Goal: Transaction & Acquisition: Purchase product/service

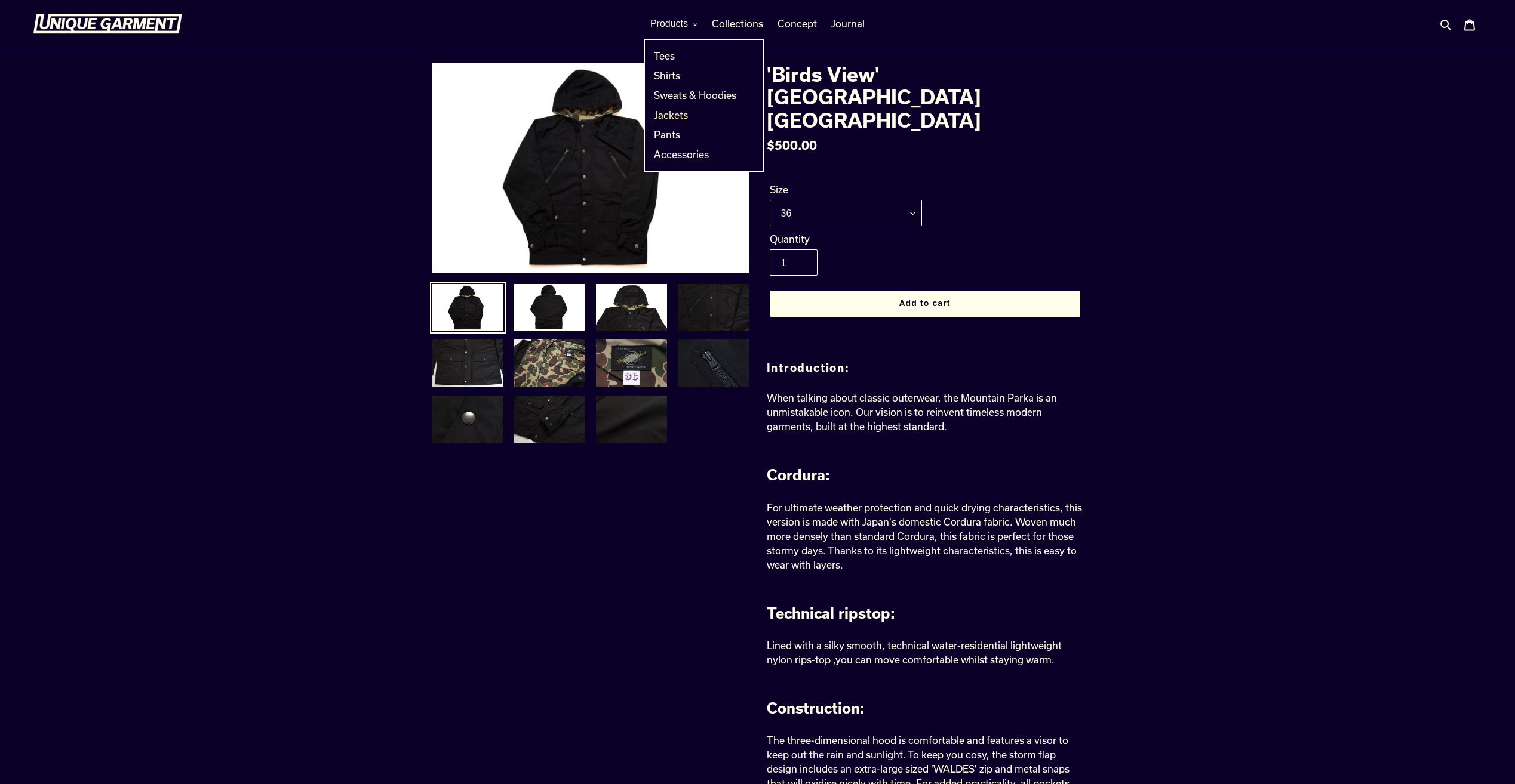
click at [667, 112] on span "Jackets" at bounding box center [671, 115] width 34 height 12
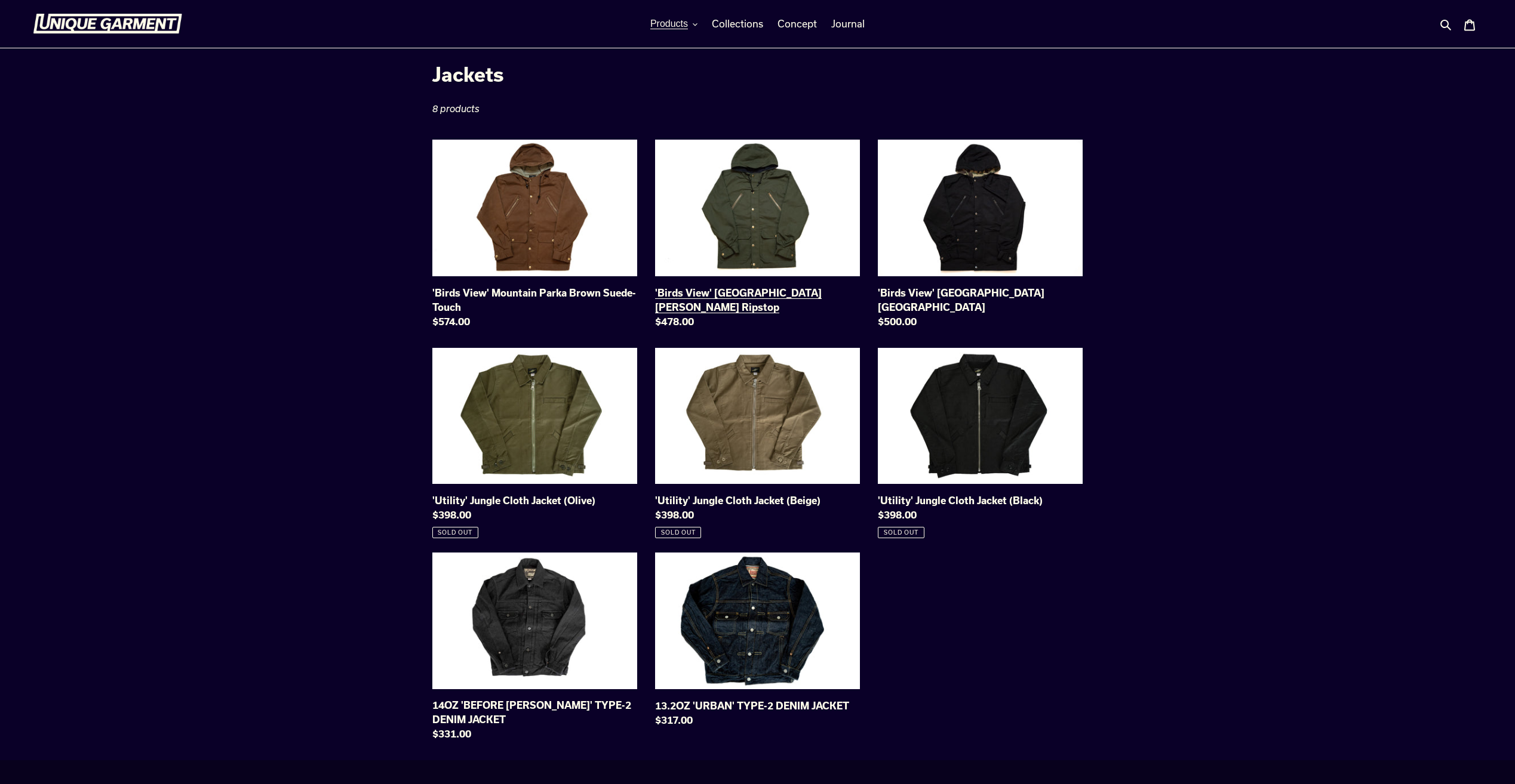
click at [779, 224] on link "'Birds View' Mountain Parka Olive Cotton Ripstop" at bounding box center [757, 236] width 205 height 193
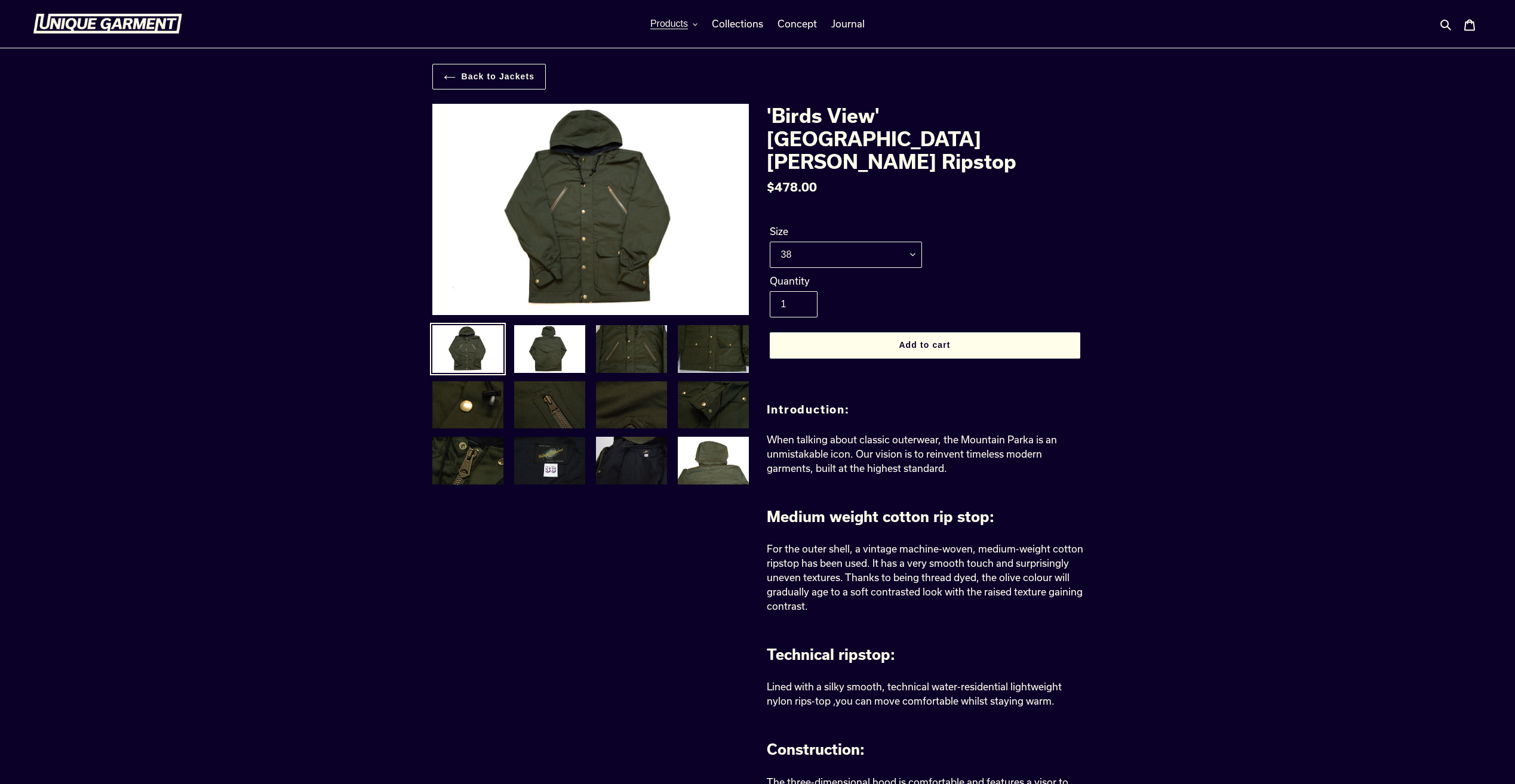
click at [537, 318] on div "Previous slide" at bounding box center [581, 298] width 334 height 388
click at [545, 342] on img at bounding box center [549, 349] width 73 height 50
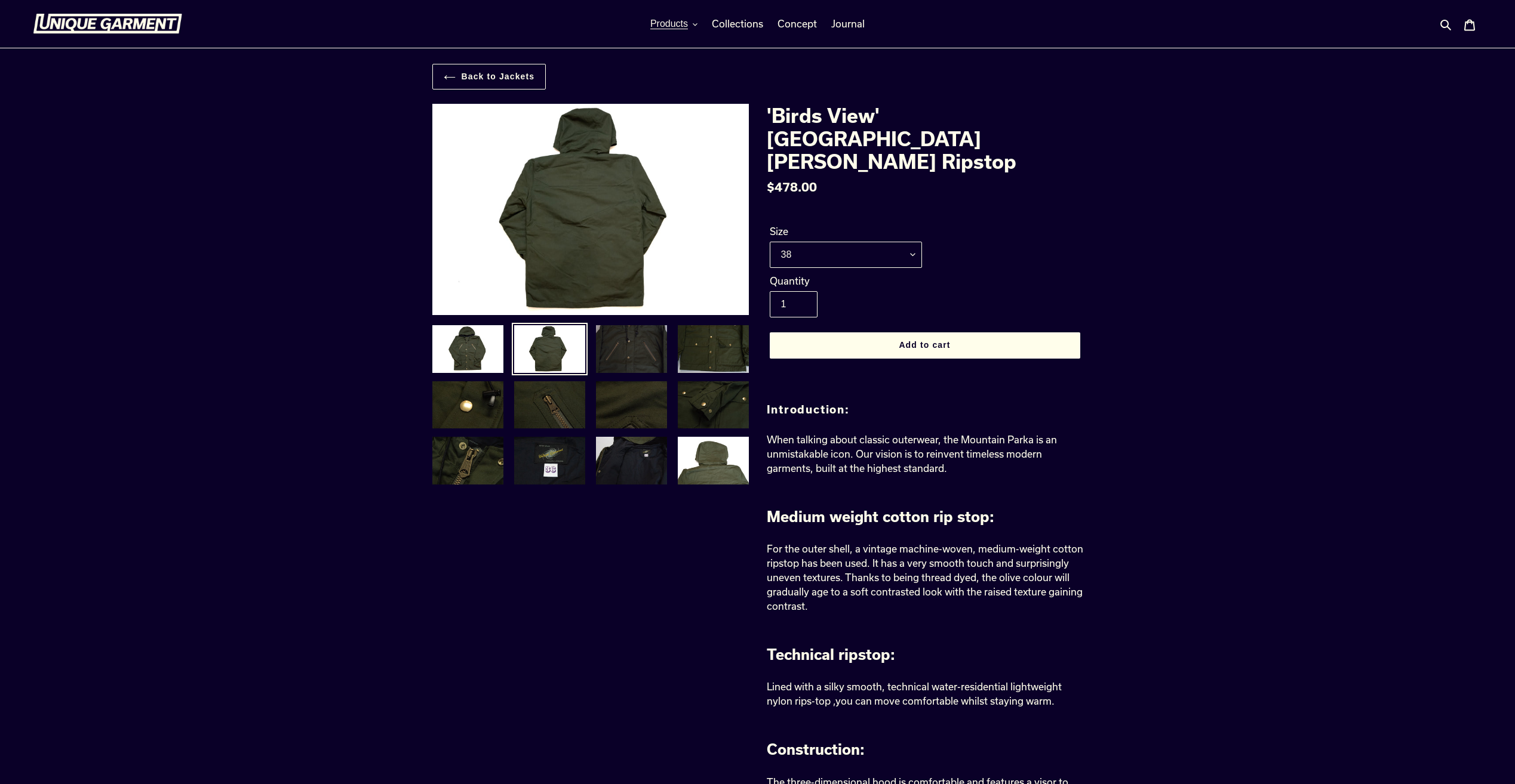
click at [629, 363] on img at bounding box center [631, 349] width 73 height 50
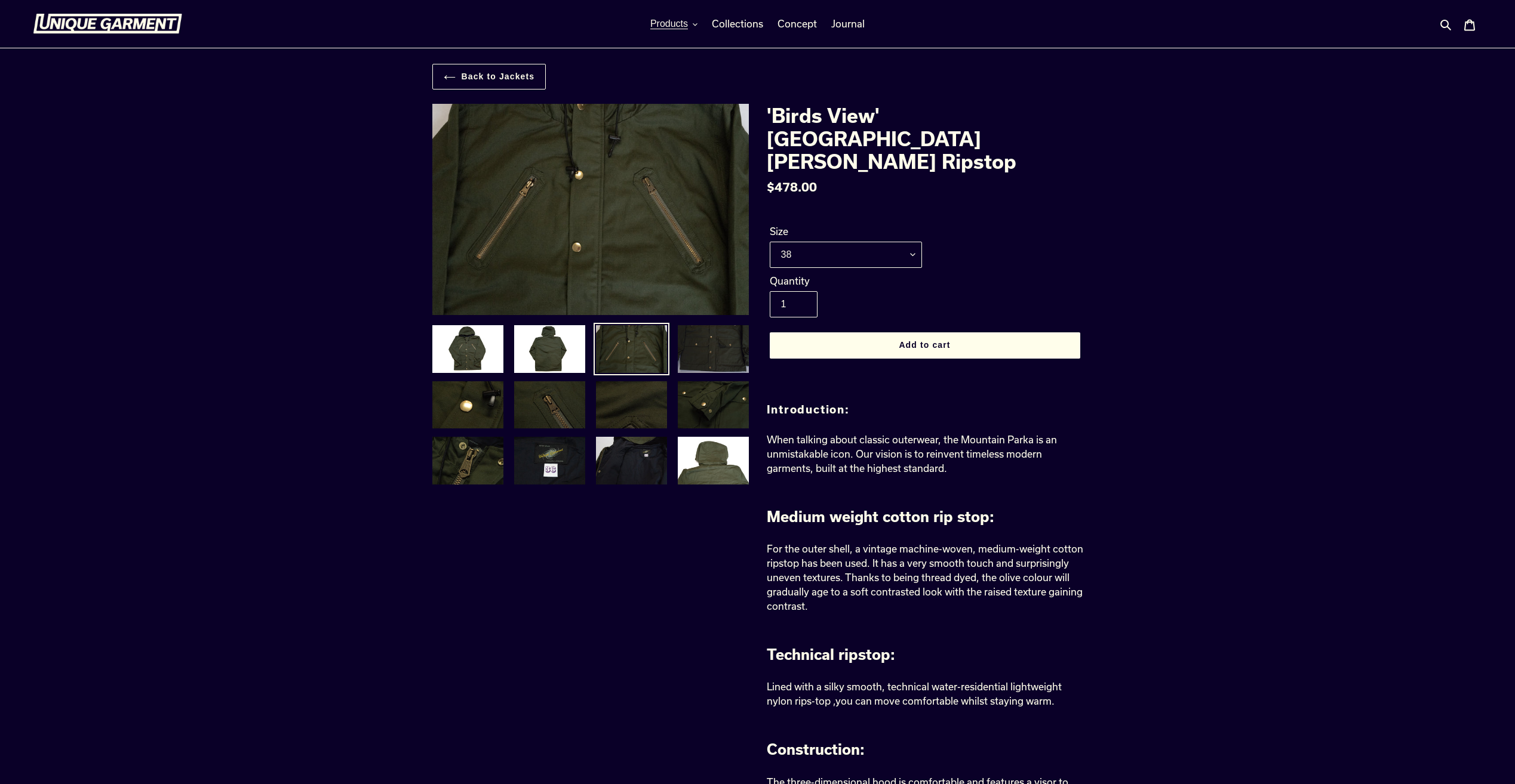
click at [699, 366] on img at bounding box center [713, 349] width 73 height 50
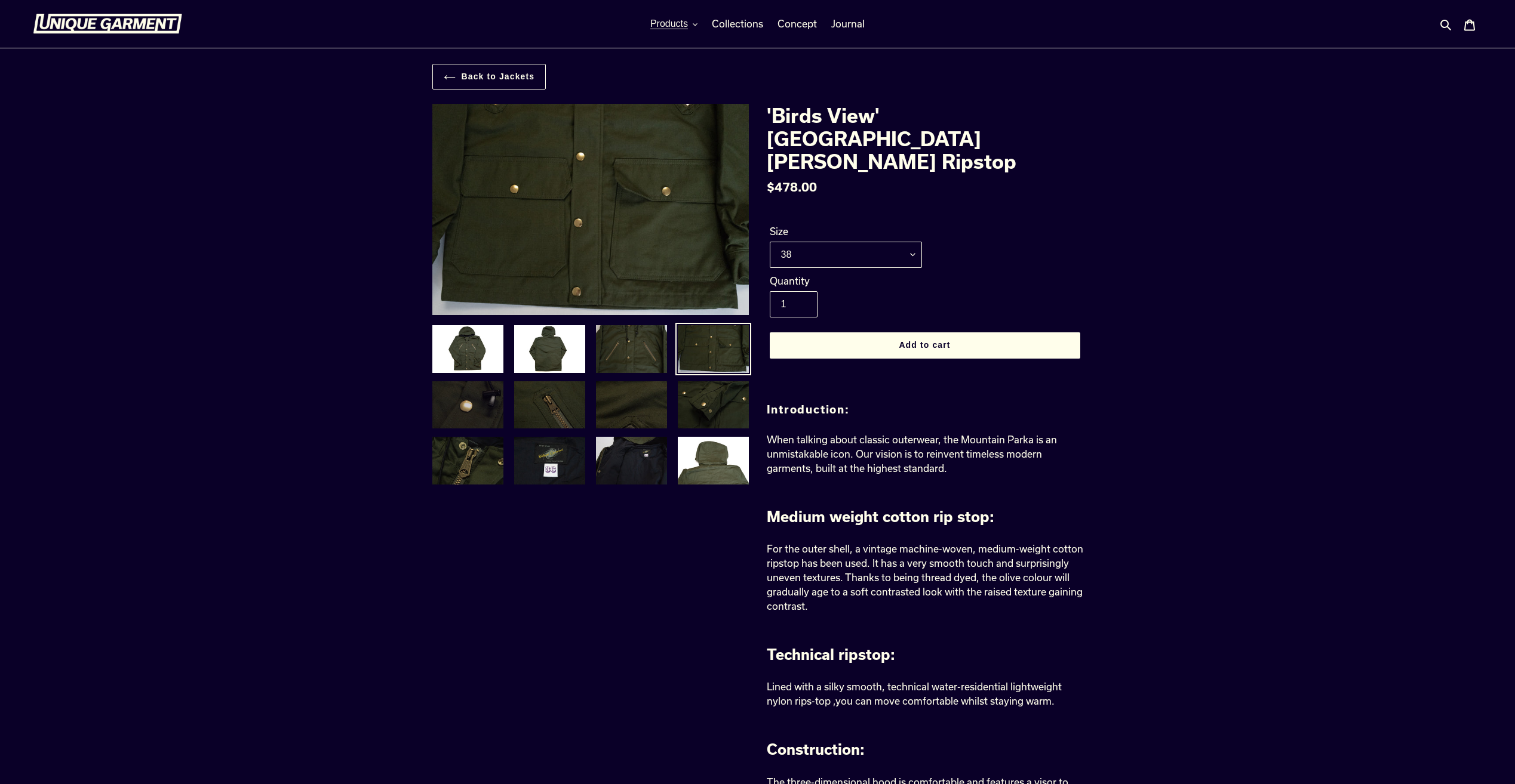
click at [482, 410] on img at bounding box center [468, 405] width 73 height 50
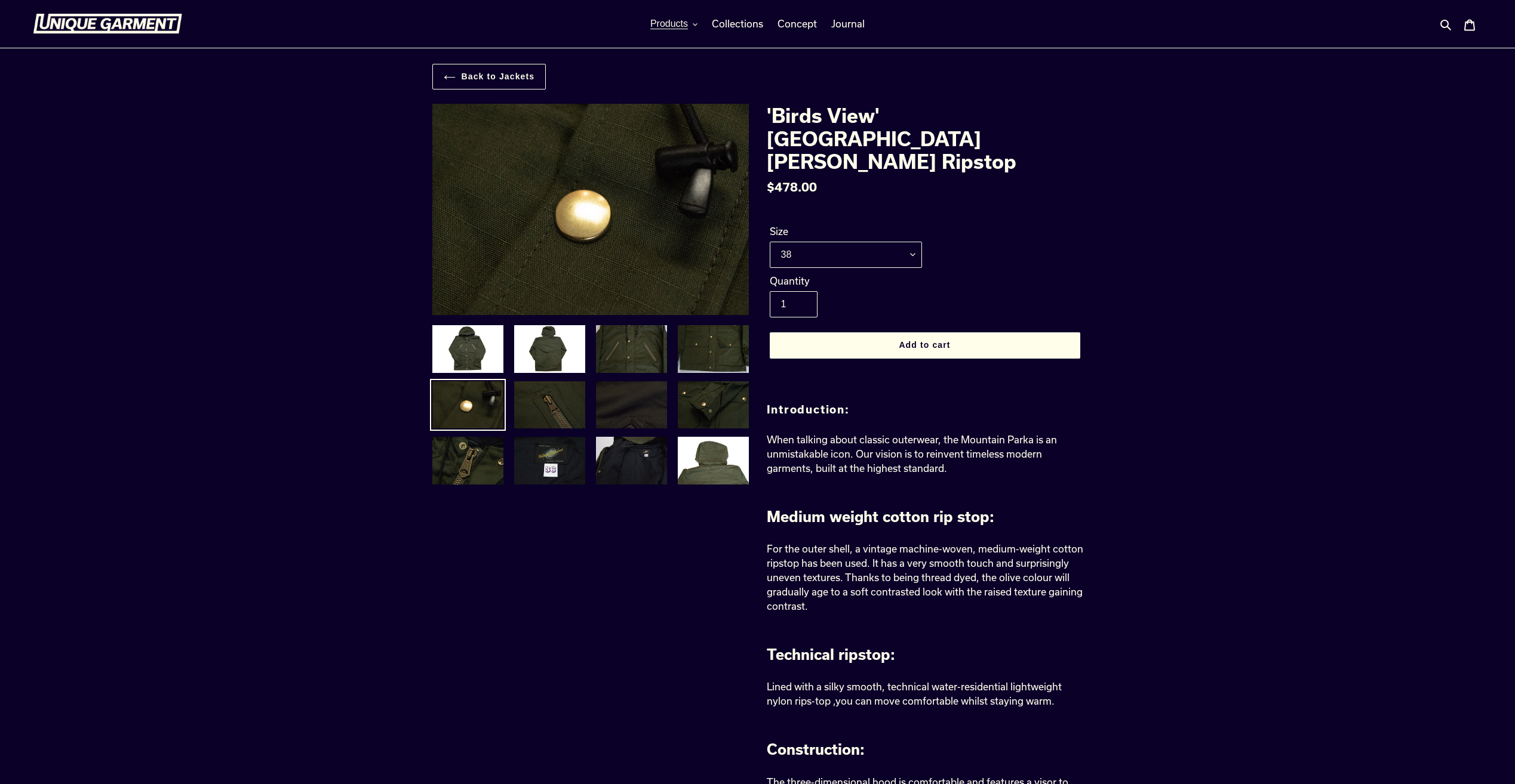
drag, startPoint x: 541, startPoint y: 412, endPoint x: 621, endPoint y: 420, distance: 80.4
click at [541, 413] on img at bounding box center [549, 405] width 73 height 50
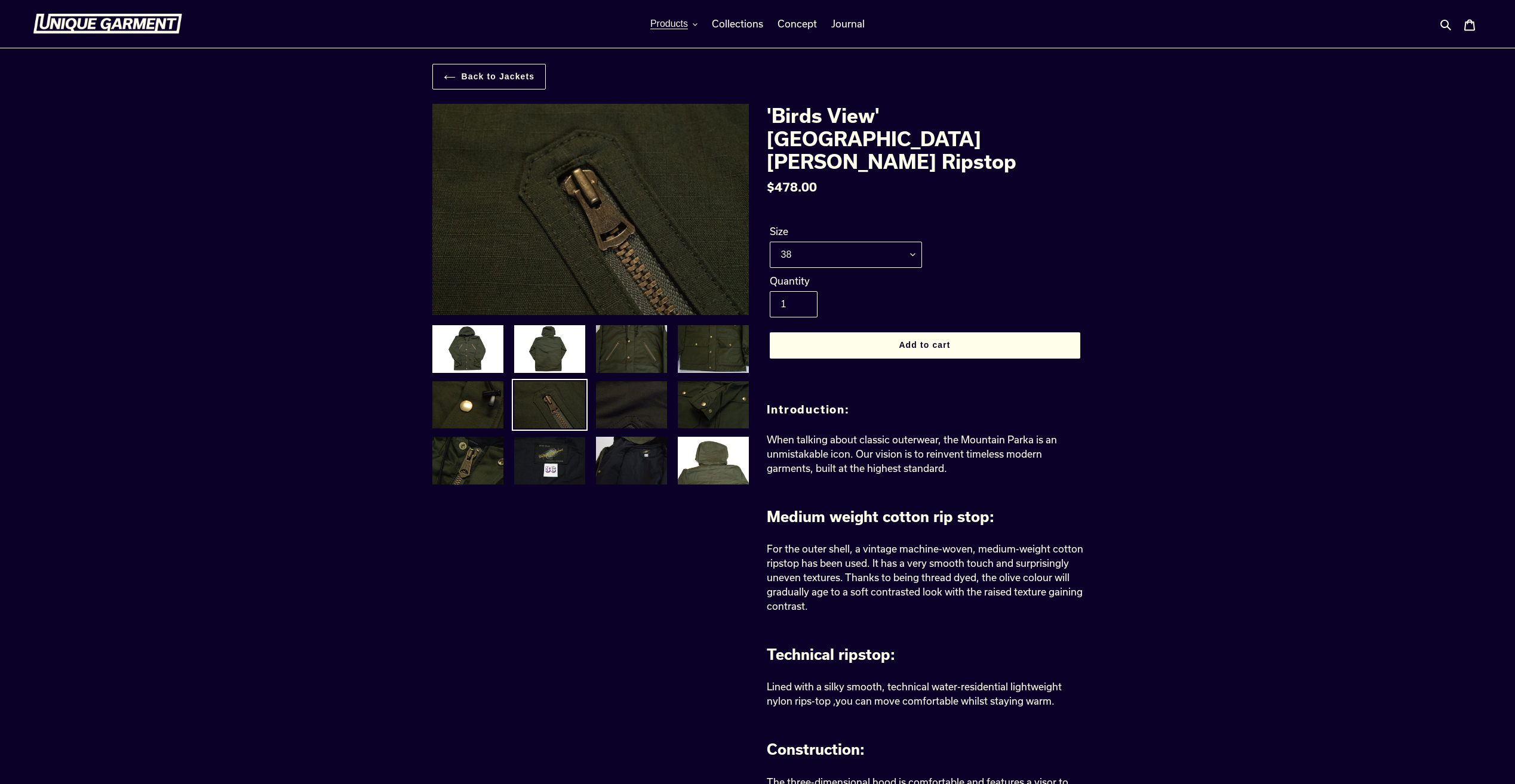
click at [664, 422] on img at bounding box center [631, 405] width 73 height 50
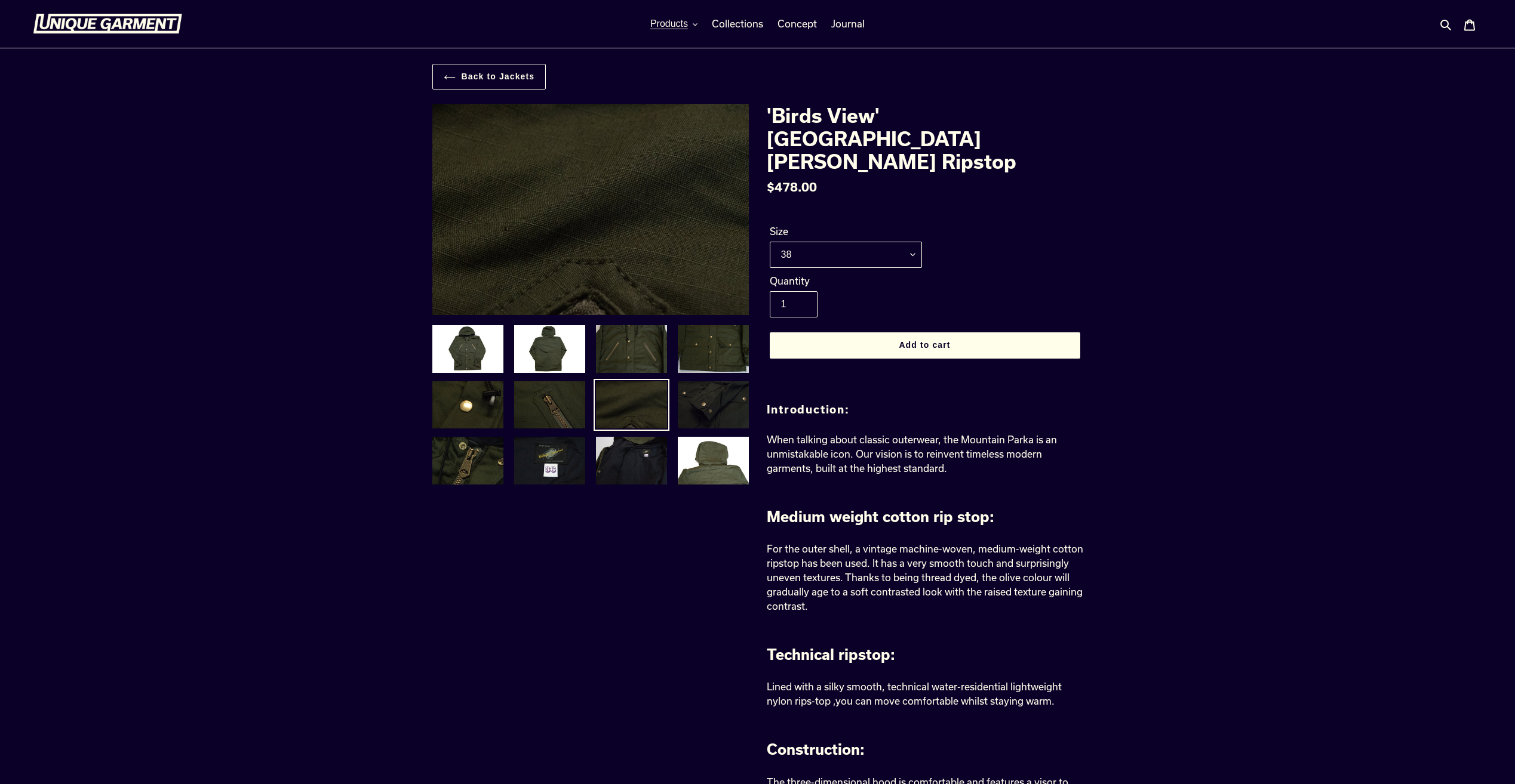
click at [713, 416] on img at bounding box center [713, 405] width 73 height 50
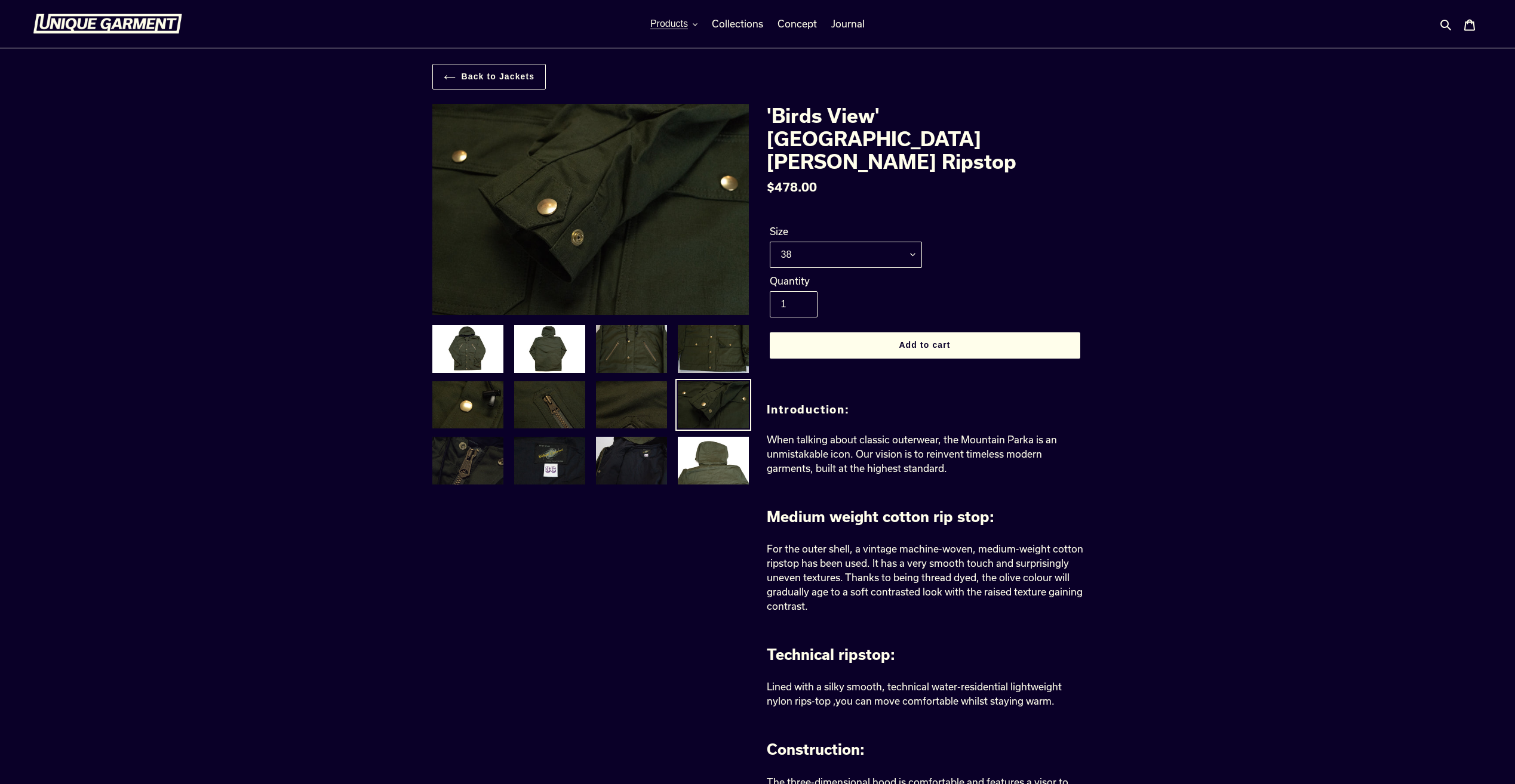
click at [450, 455] on img at bounding box center [468, 460] width 73 height 50
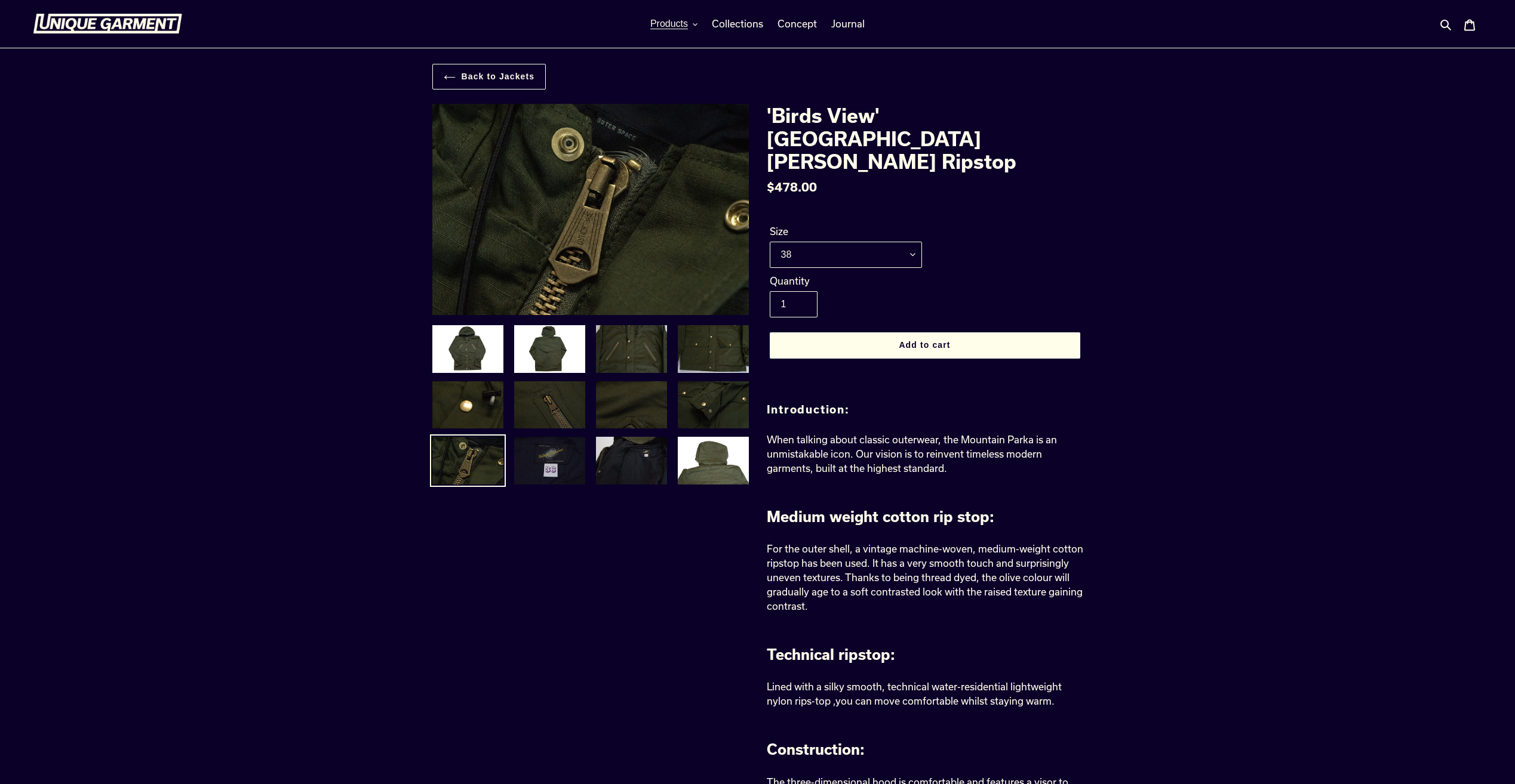
click at [552, 474] on img at bounding box center [549, 460] width 73 height 50
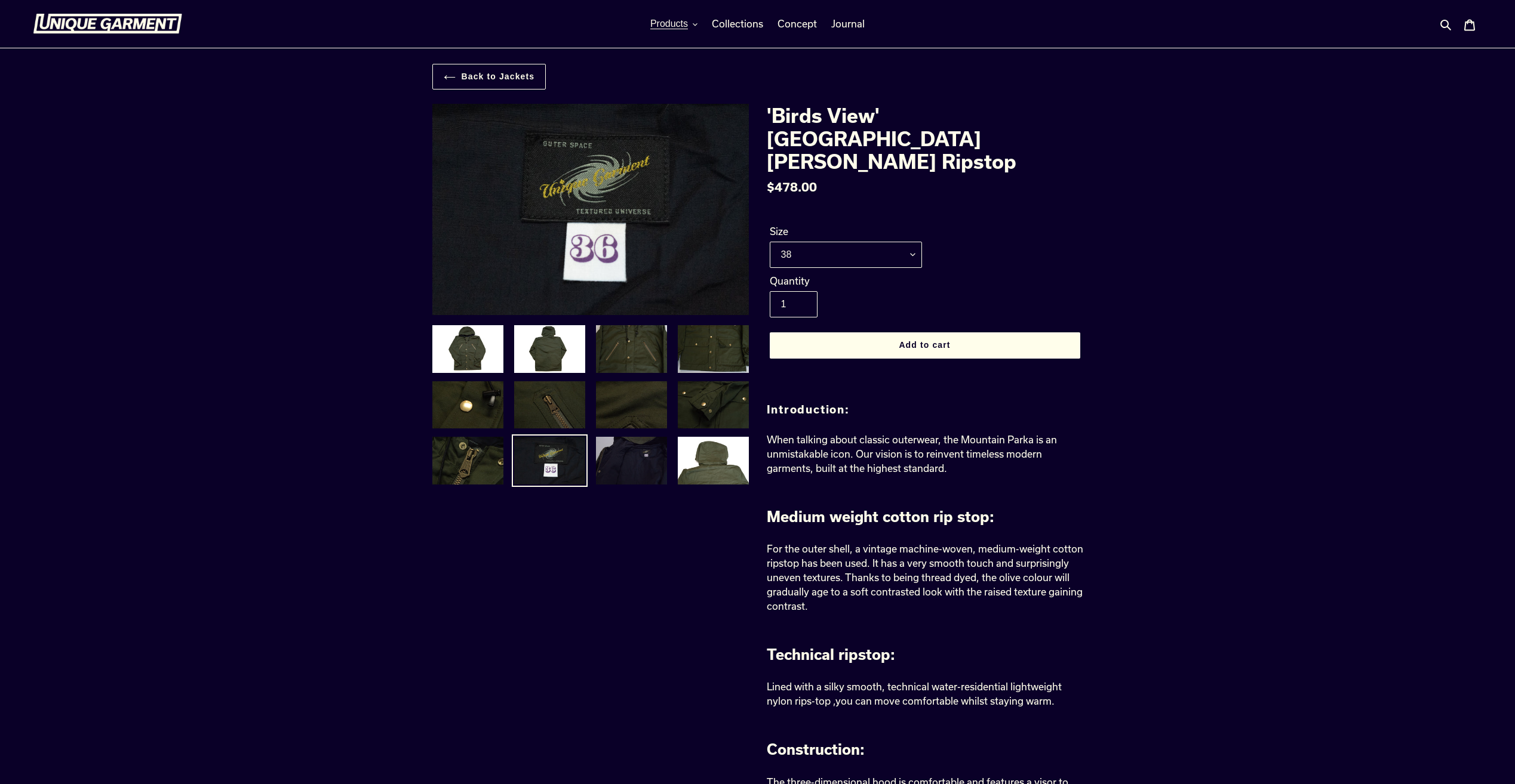
click at [613, 463] on img at bounding box center [631, 460] width 73 height 50
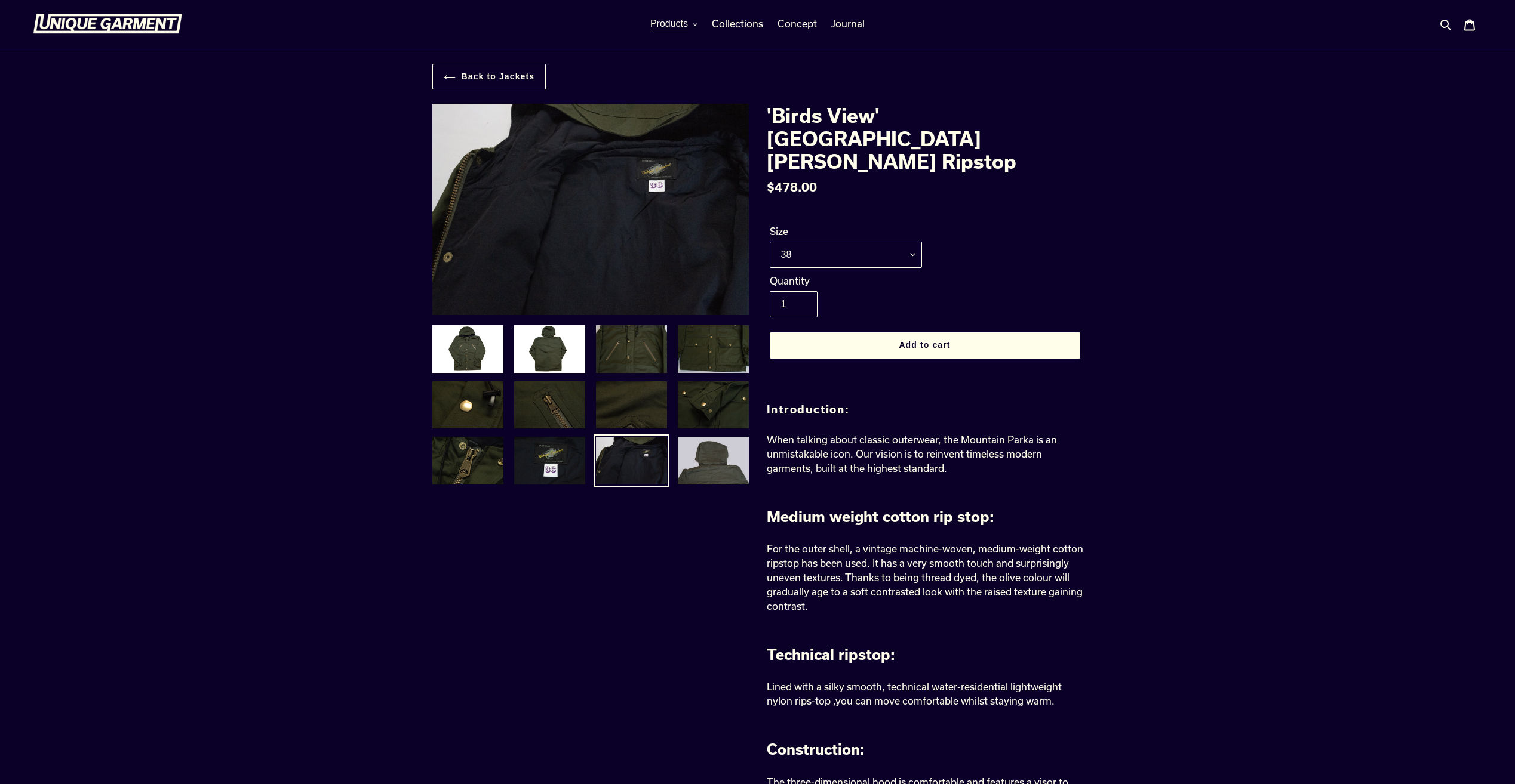
click at [705, 460] on img at bounding box center [713, 460] width 73 height 50
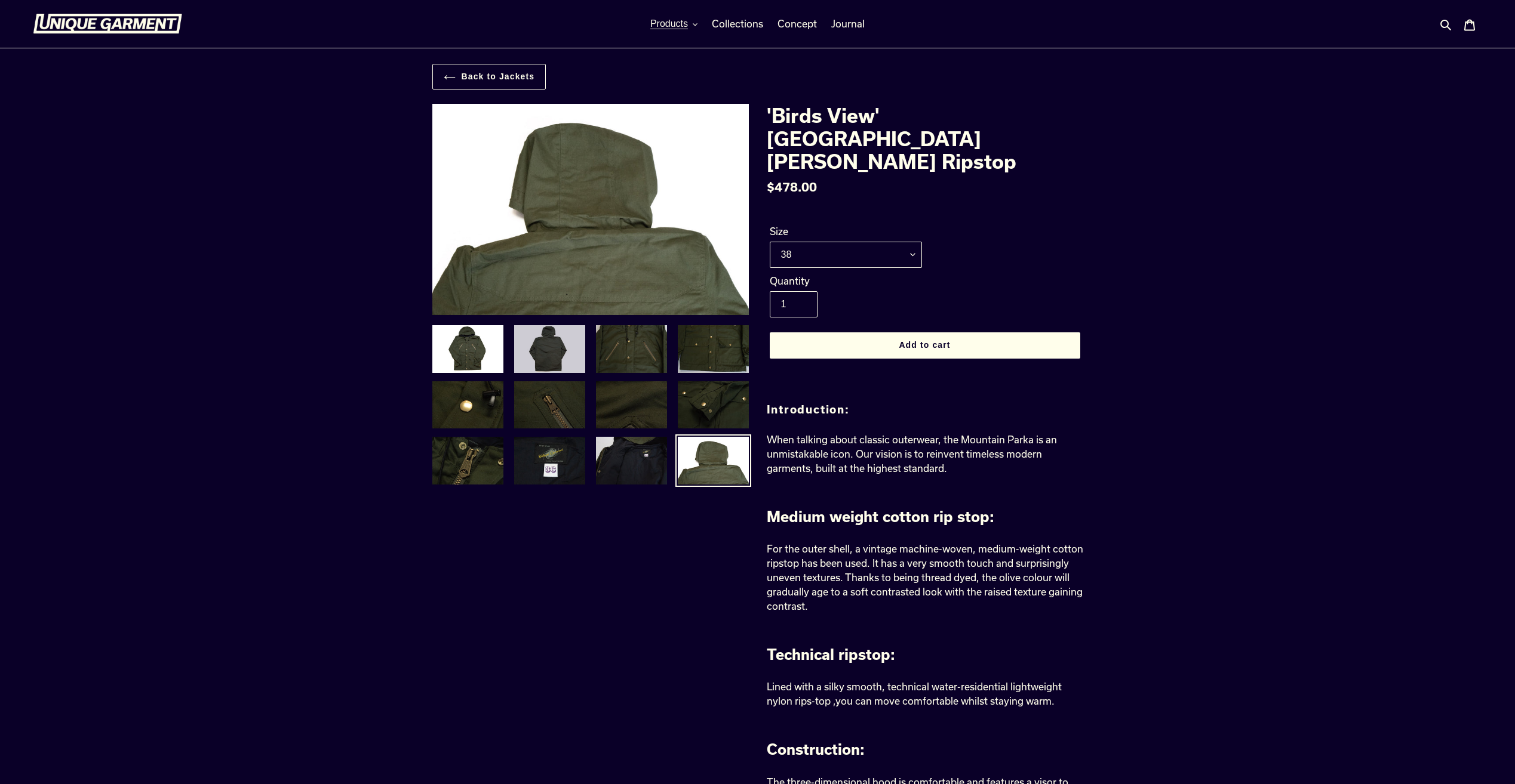
click at [558, 344] on img at bounding box center [549, 349] width 73 height 50
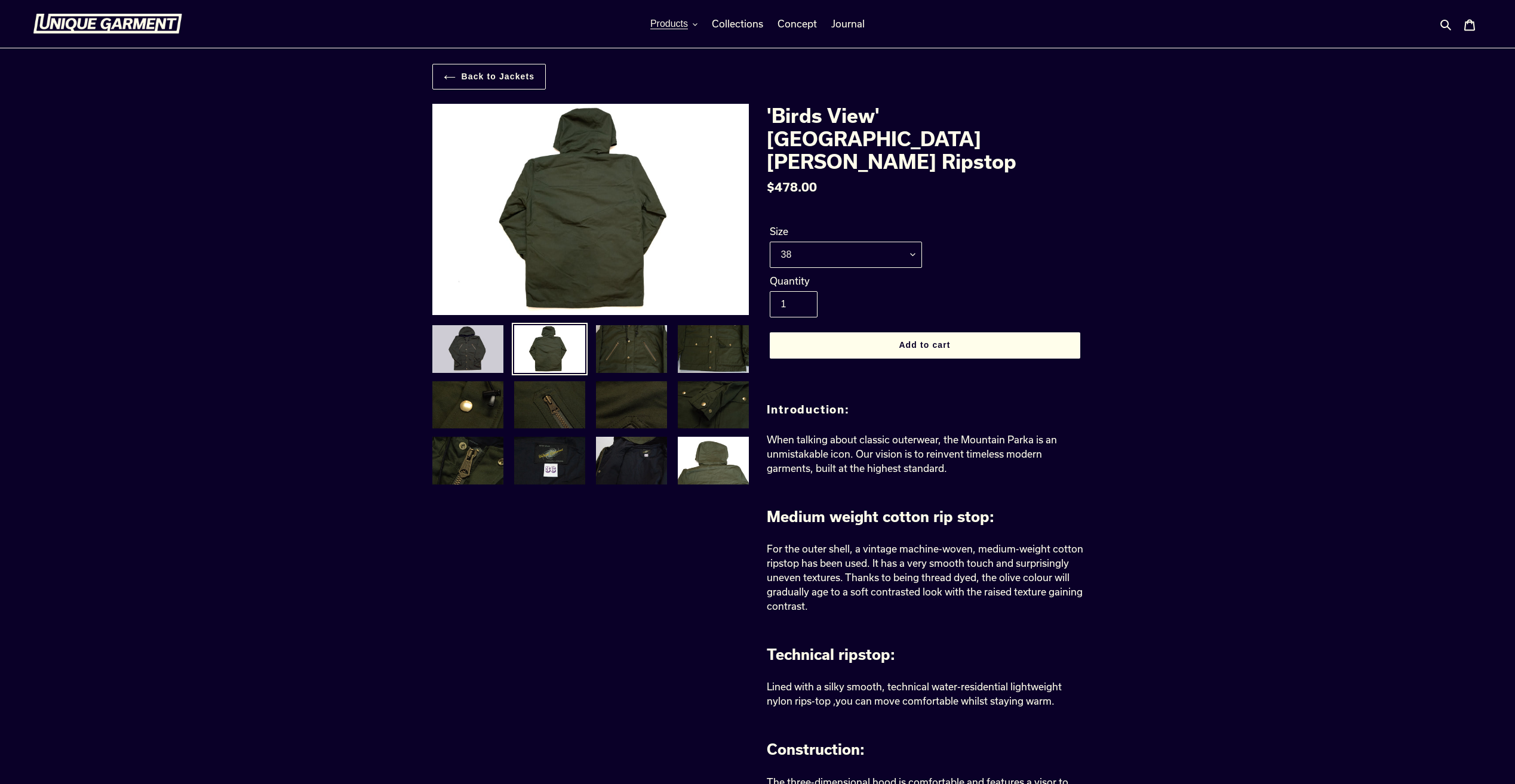
click at [462, 350] on img at bounding box center [468, 349] width 73 height 50
